Goal: Find specific page/section: Find specific page/section

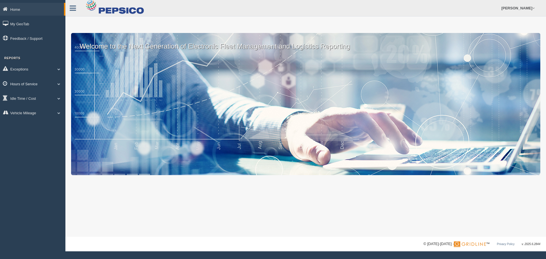
click at [29, 82] on link "Hours of Service" at bounding box center [32, 83] width 65 height 13
click at [36, 105] on link "HOS Violation Audit Reports" at bounding box center [37, 107] width 54 height 10
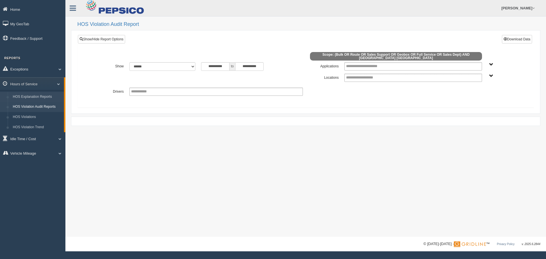
click at [42, 97] on link "HOS Explanation Reports" at bounding box center [37, 97] width 54 height 10
